Goal: Find contact information: Find contact information

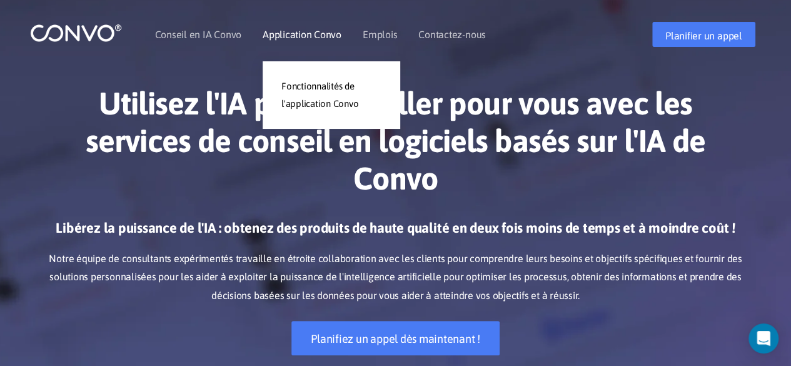
click at [334, 36] on font "Application Convo" at bounding box center [302, 34] width 79 height 11
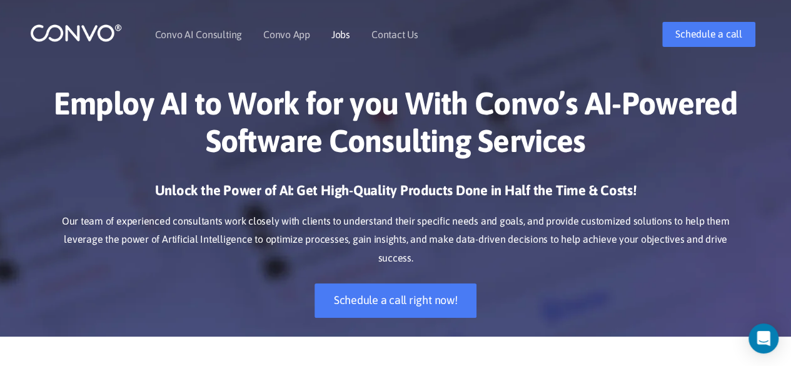
click at [337, 30] on link "Jobs" at bounding box center [340, 34] width 19 height 10
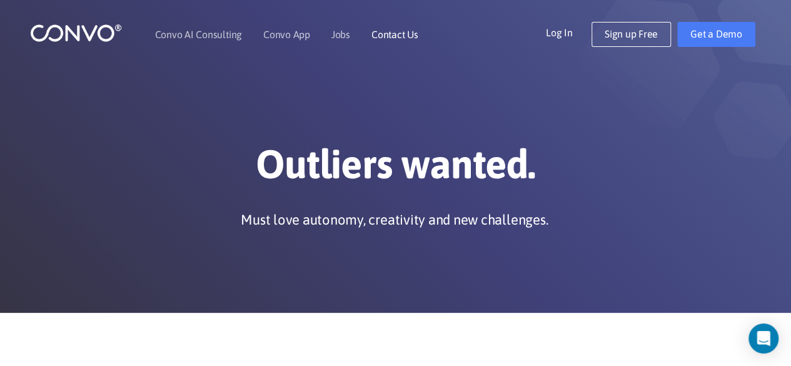
drag, startPoint x: 395, startPoint y: 23, endPoint x: 395, endPoint y: 33, distance: 9.4
click at [395, 33] on li "Contact Us" at bounding box center [394, 35] width 47 height 54
click at [395, 33] on link "Contact Us" at bounding box center [394, 34] width 47 height 10
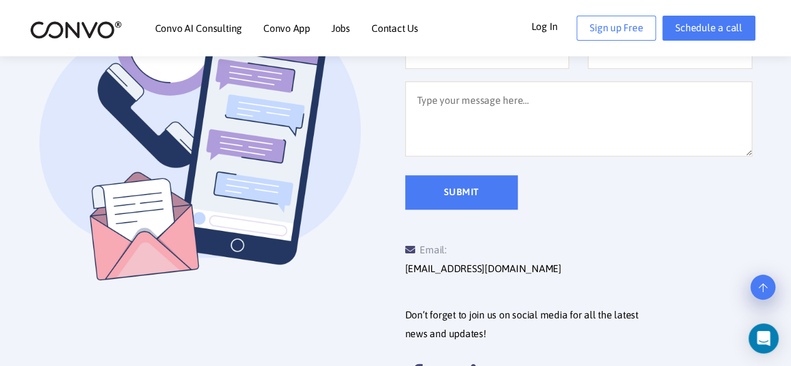
scroll to position [425, 0]
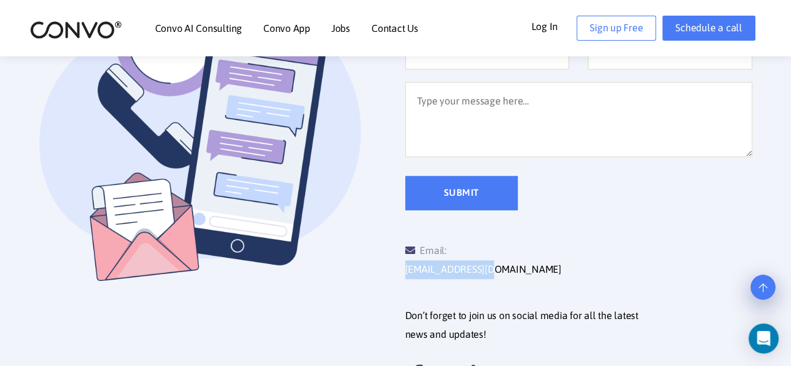
drag, startPoint x: 450, startPoint y: 247, endPoint x: 548, endPoint y: 241, distance: 99.0
click at [548, 241] on div "Email: [EMAIL_ADDRESS][DOMAIN_NAME]" at bounding box center [492, 260] width 174 height 38
copy link "[EMAIL_ADDRESS][DOMAIN_NAME]"
